Goal: Information Seeking & Learning: Find specific page/section

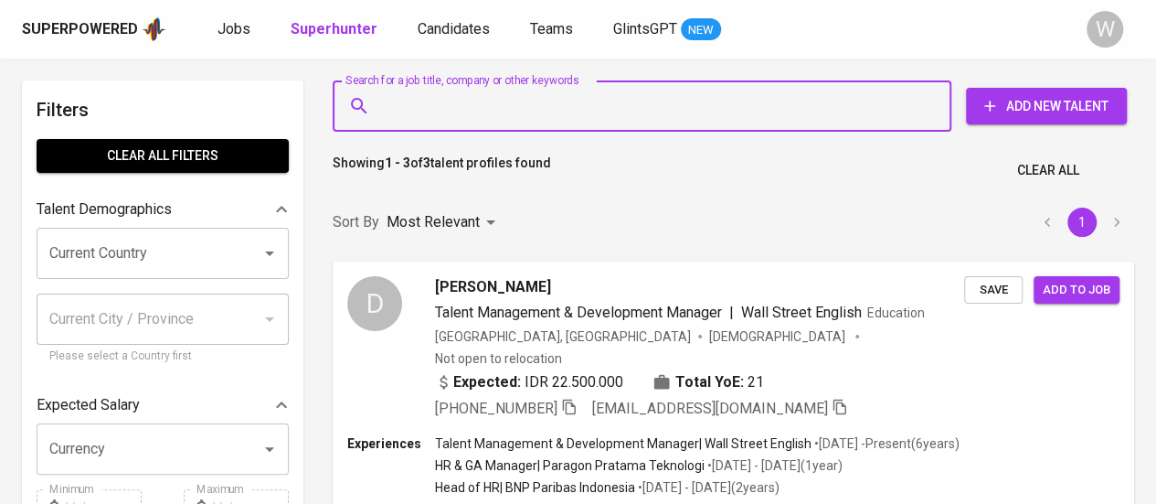
click at [501, 111] on input "Search for a job title, company or other keywords" at bounding box center [647, 106] width 538 height 35
paste input "[EMAIL_ADDRESS][DOMAIN_NAME]"
type input "[EMAIL_ADDRESS][DOMAIN_NAME]"
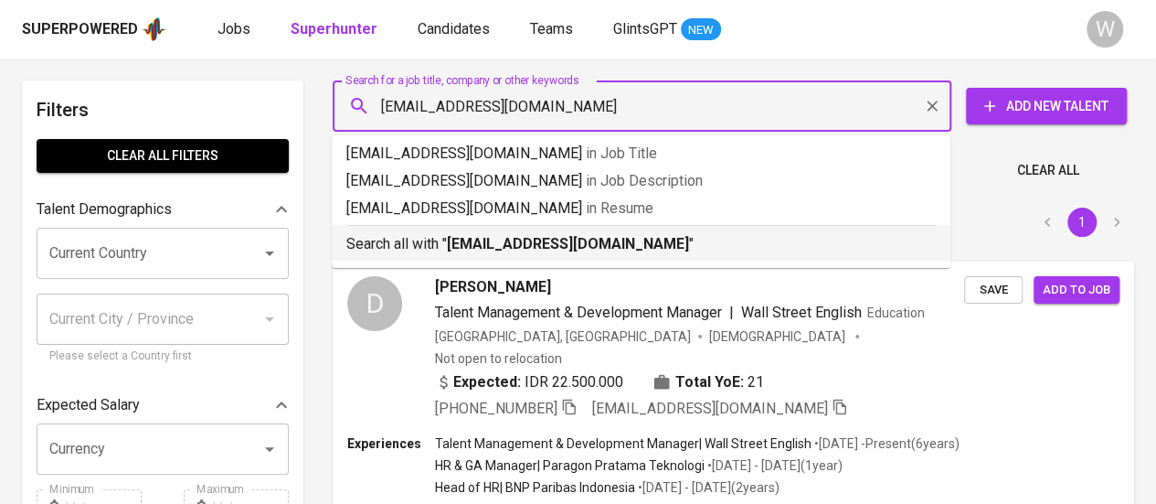
click at [569, 233] on p "Search all with " [EMAIL_ADDRESS][DOMAIN_NAME] "" at bounding box center [641, 244] width 590 height 22
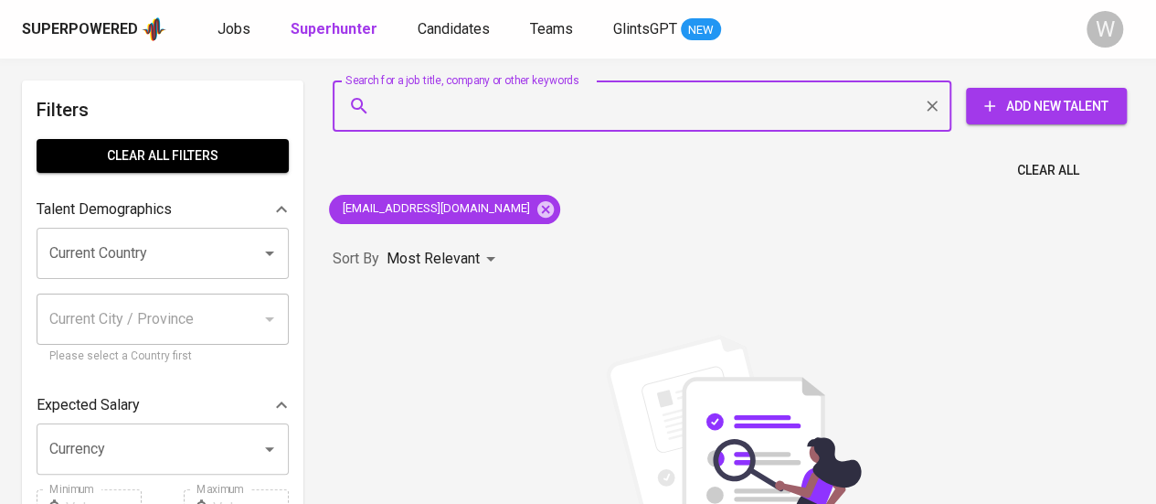
scroll to position [746, 0]
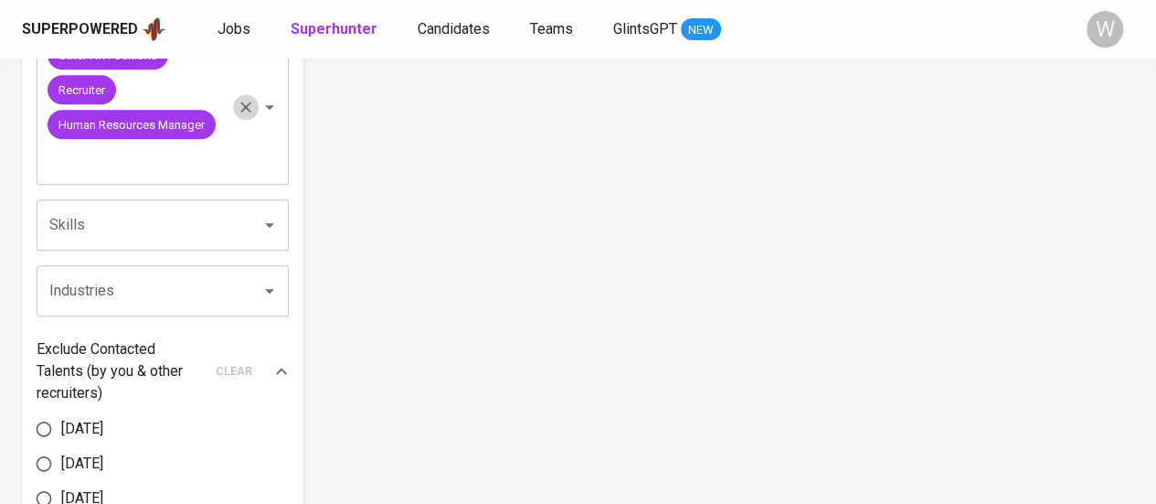
click at [240, 109] on icon "Clear" at bounding box center [246, 107] width 18 height 18
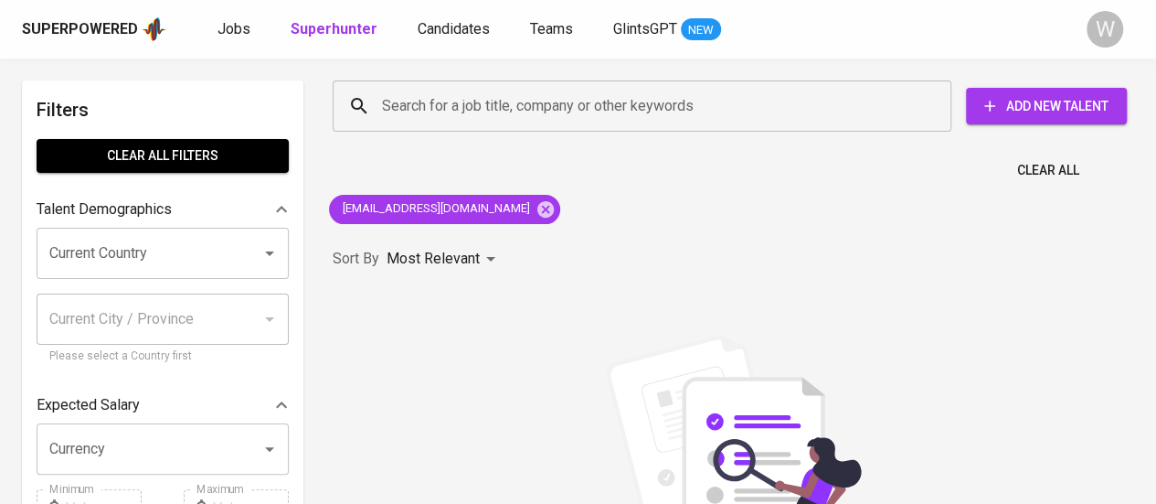
click at [622, 194] on div "Search for a job title, company or other keywords Search for a job title, compa…" at bounding box center [734, 427] width 824 height 716
click at [574, 110] on input "Search for a job title, company or other keywords" at bounding box center [647, 106] width 538 height 35
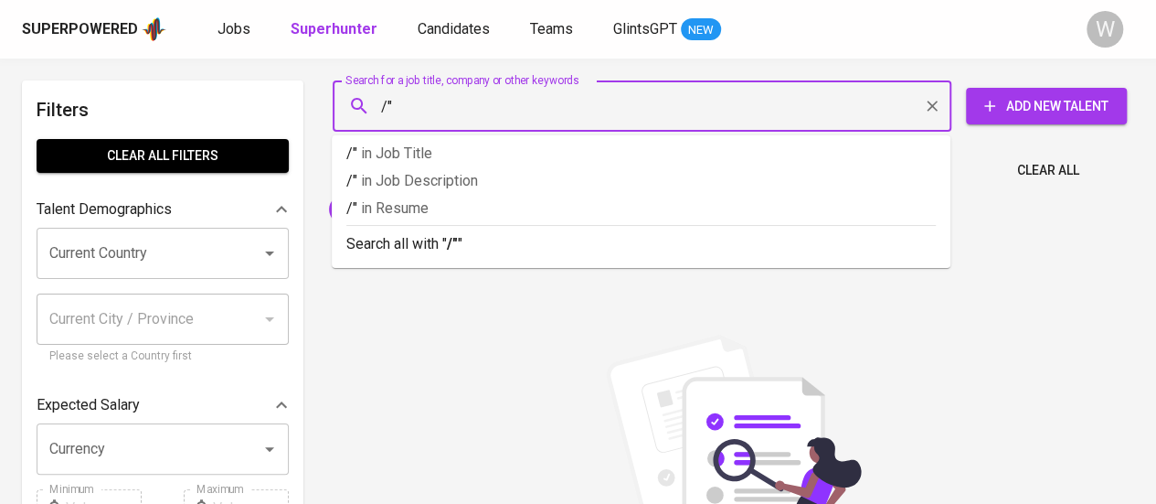
type input """
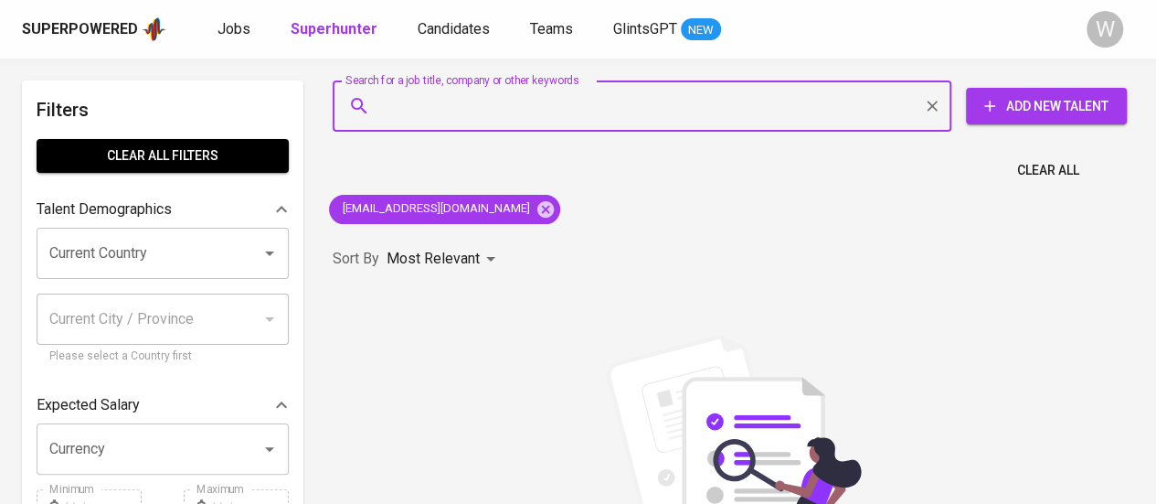
type input ":"
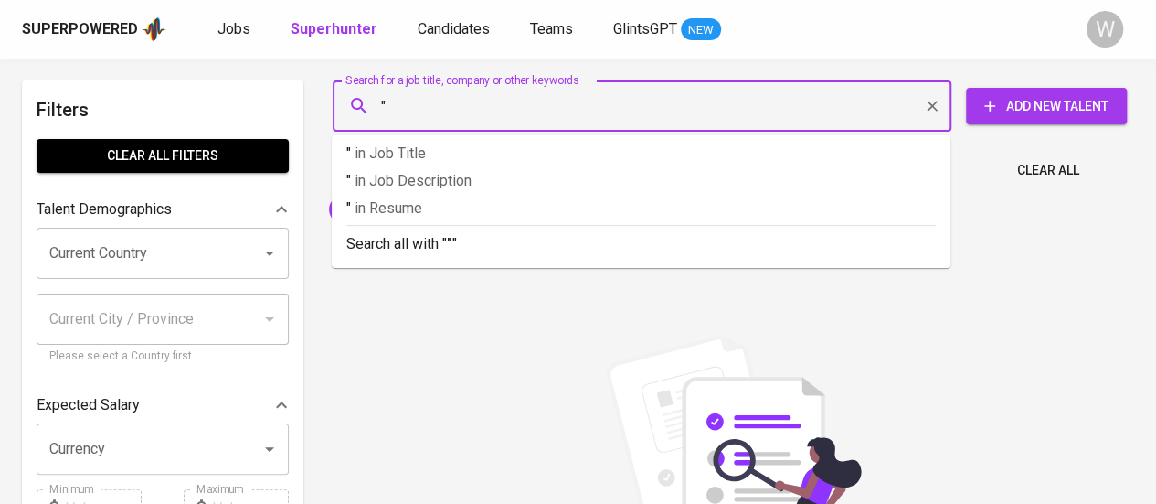
paste input "[PERSON_NAME]"
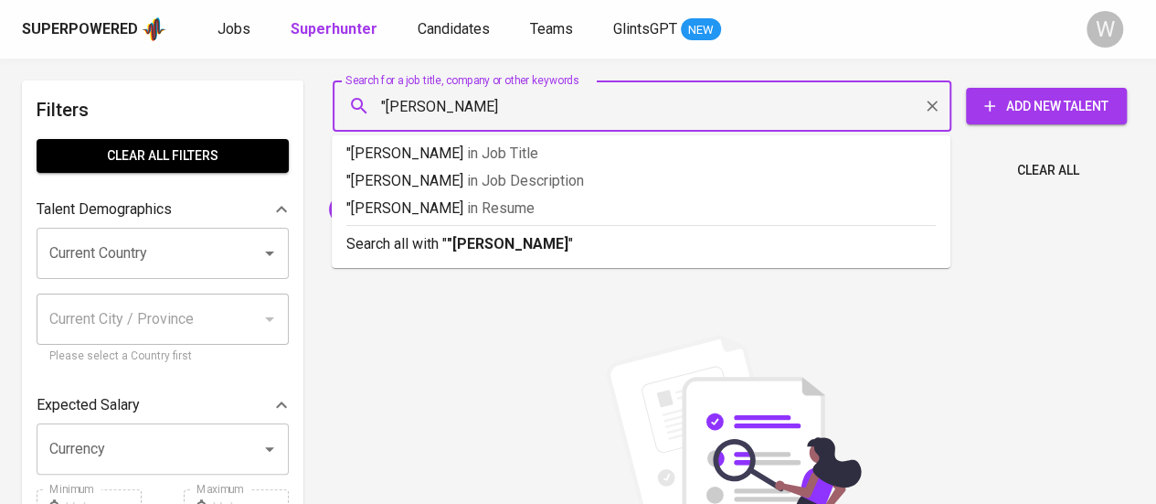
type input ""[PERSON_NAME]""
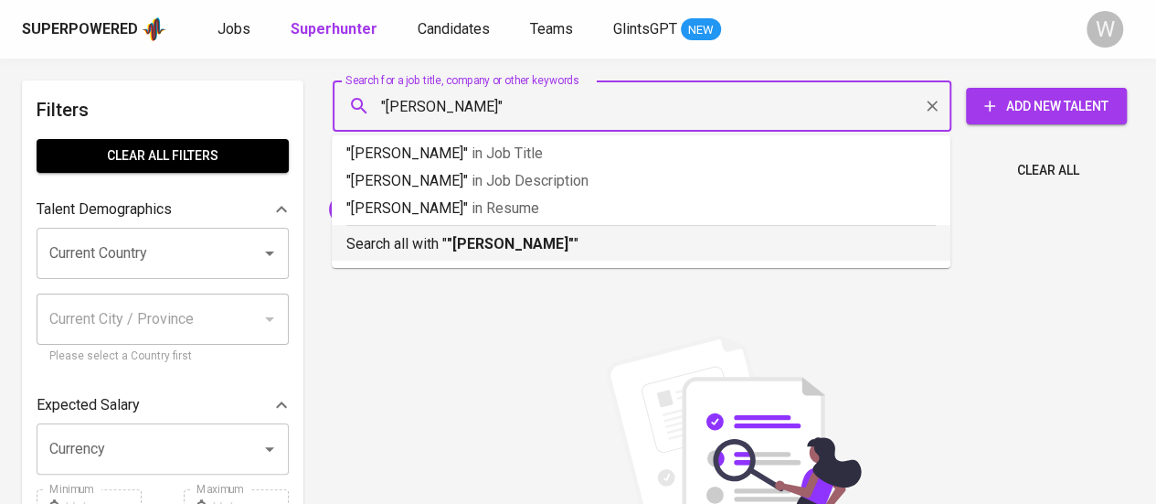
click at [565, 237] on p "Search all with " "[PERSON_NAME]" "" at bounding box center [641, 244] width 590 height 22
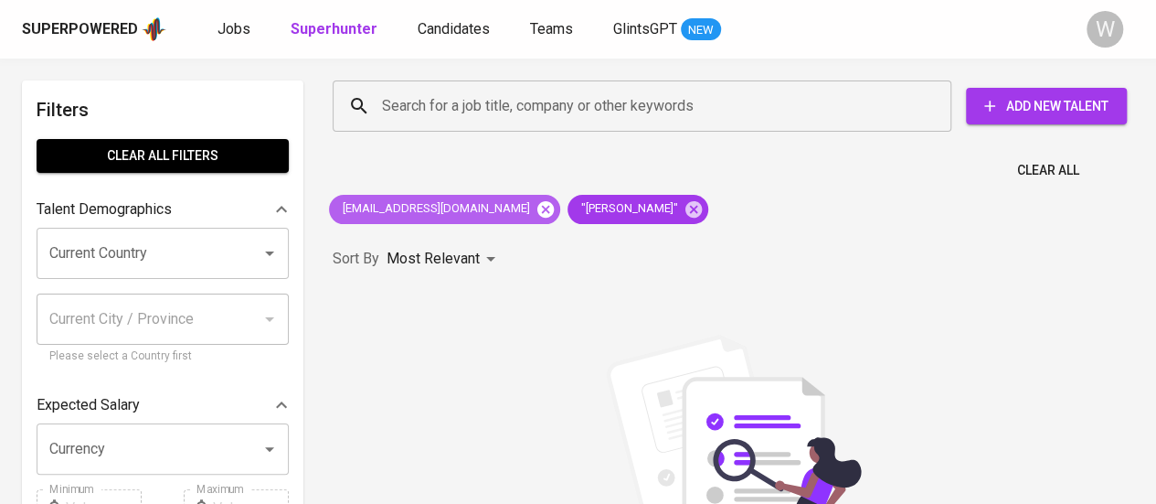
click at [538, 206] on icon at bounding box center [546, 208] width 16 height 16
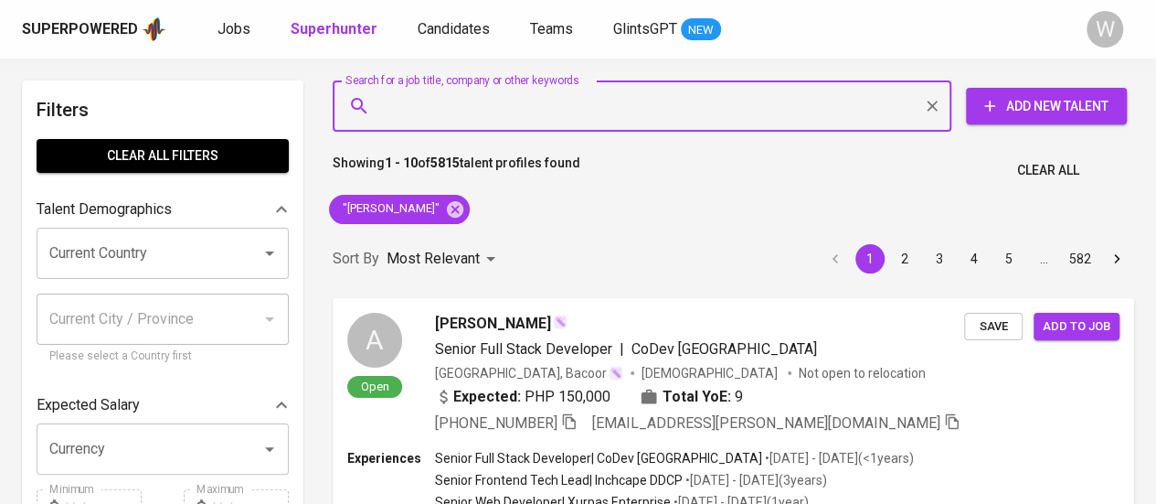
click at [496, 122] on input "Search for a job title, company or other keywords" at bounding box center [647, 106] width 538 height 35
paste input "PT. International Chemical Industry"
type input "PT. International Chemical Industry"
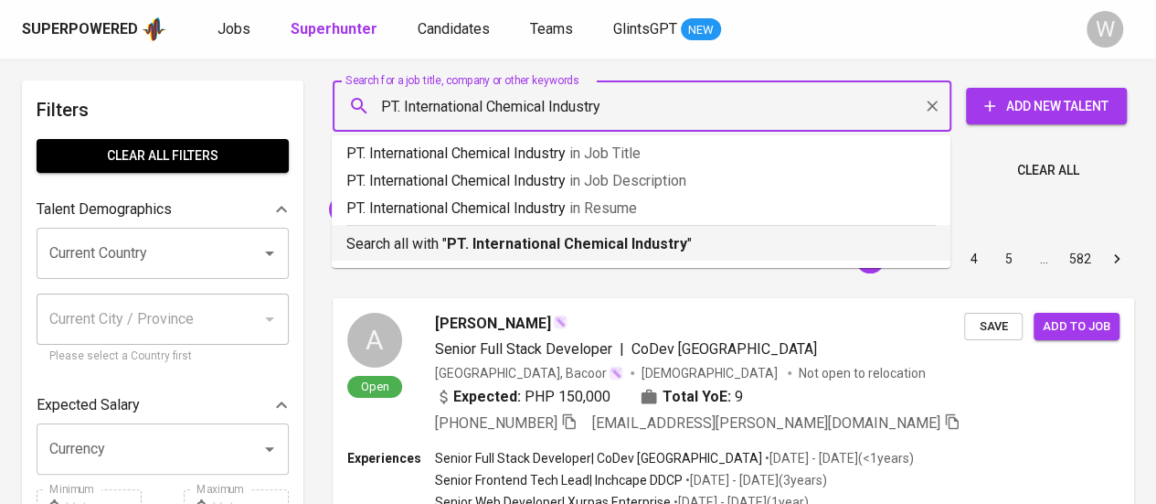
click at [567, 241] on b "PT. International Chemical Industry" at bounding box center [567, 243] width 240 height 17
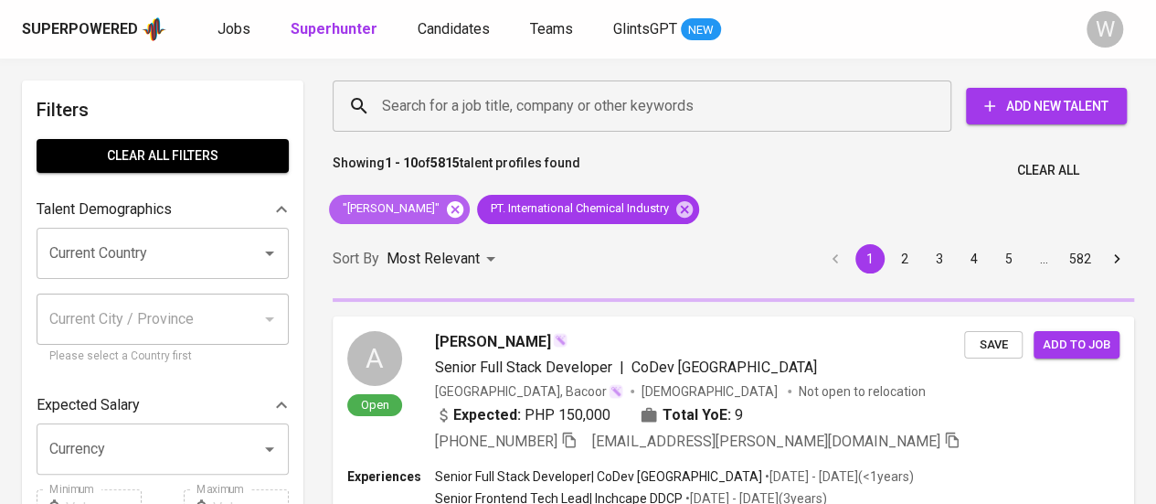
click at [452, 214] on icon at bounding box center [455, 208] width 16 height 16
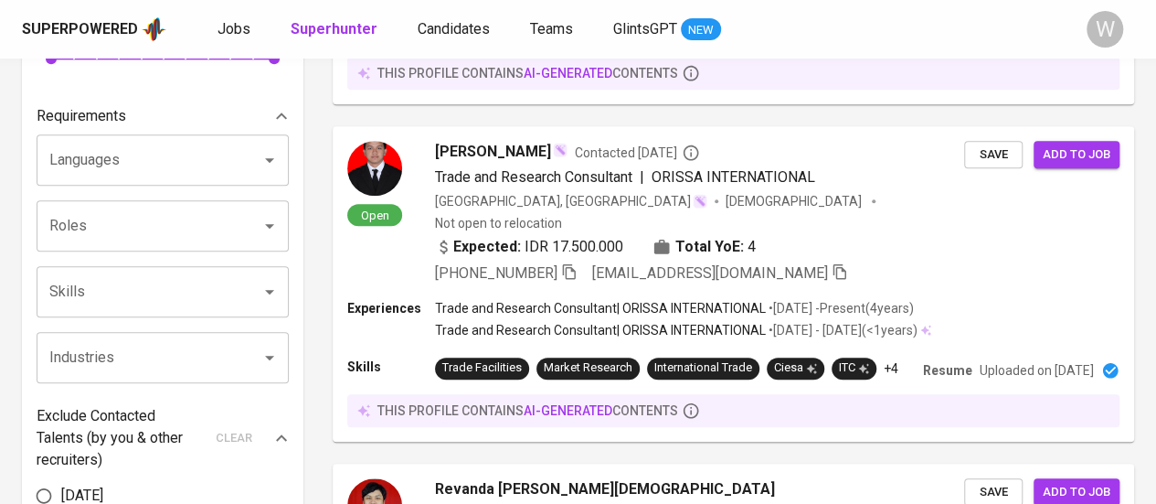
scroll to position [574, 0]
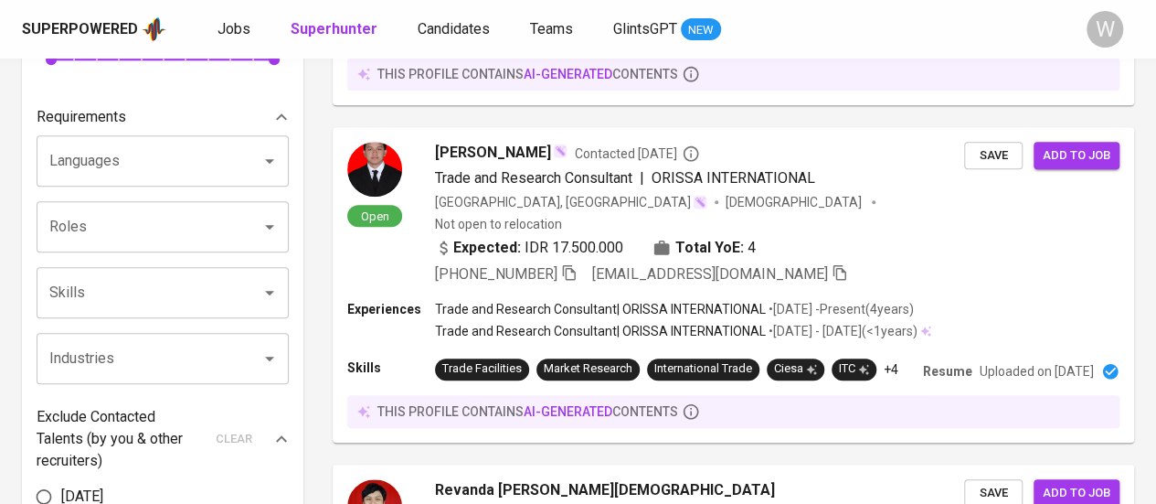
click at [236, 217] on div at bounding box center [257, 227] width 48 height 26
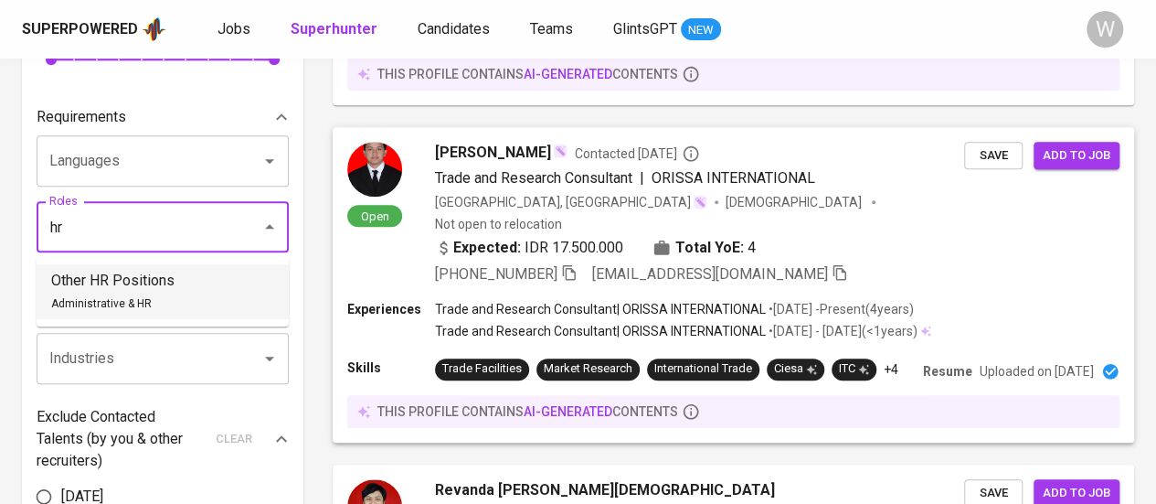
type input "hr"
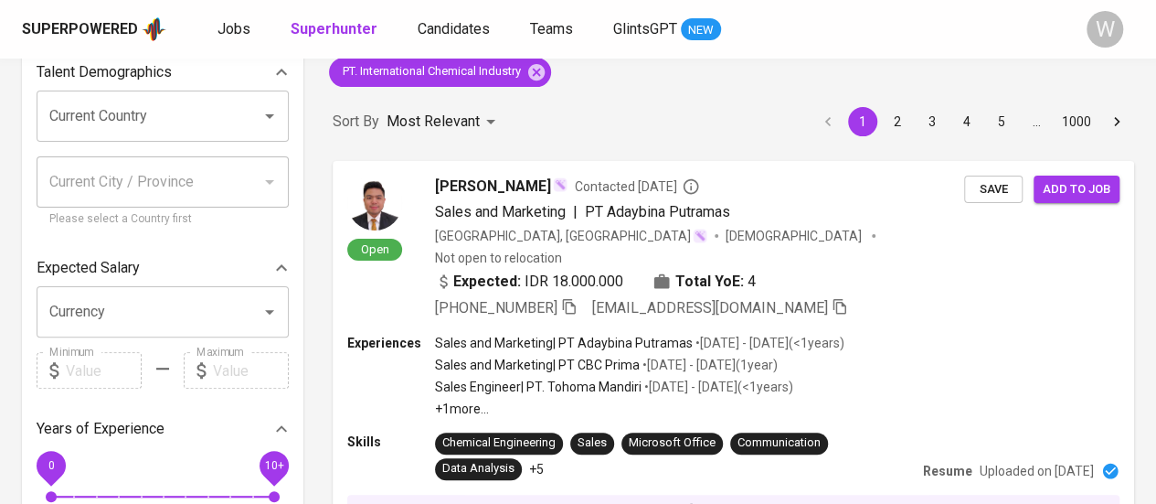
scroll to position [0, 0]
